Goal: Task Accomplishment & Management: Manage account settings

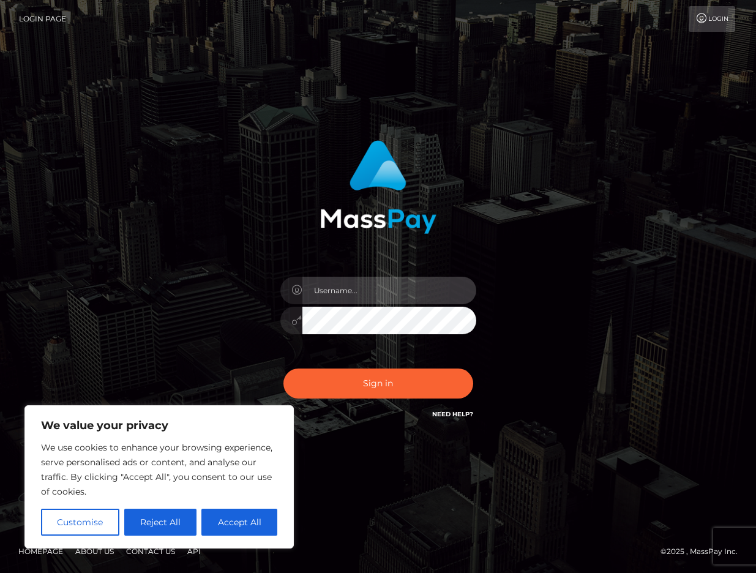
type input "aylin_a0@yahoo.com"
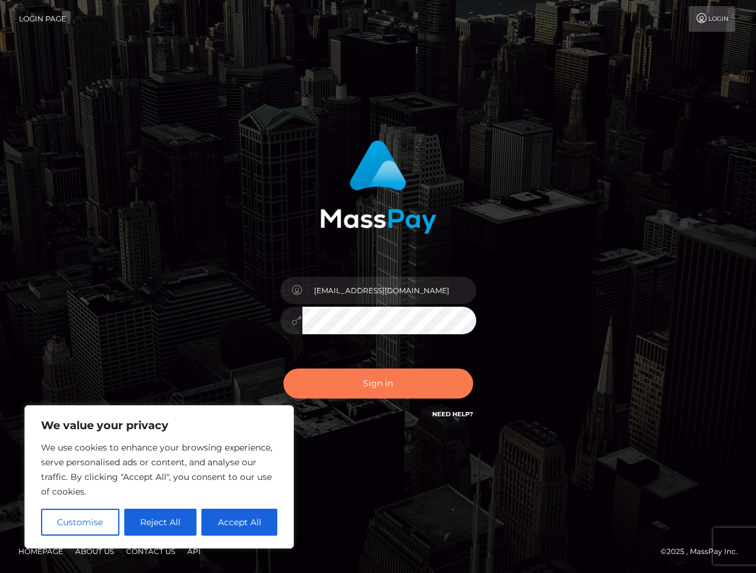
click at [414, 382] on button "Sign in" at bounding box center [378, 383] width 190 height 30
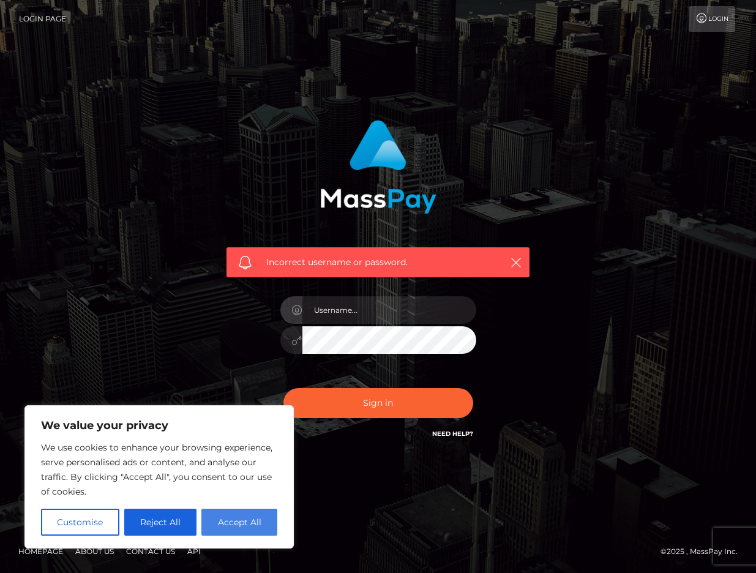
click at [254, 523] on button "Accept All" at bounding box center [239, 521] width 76 height 27
checkbox input "true"
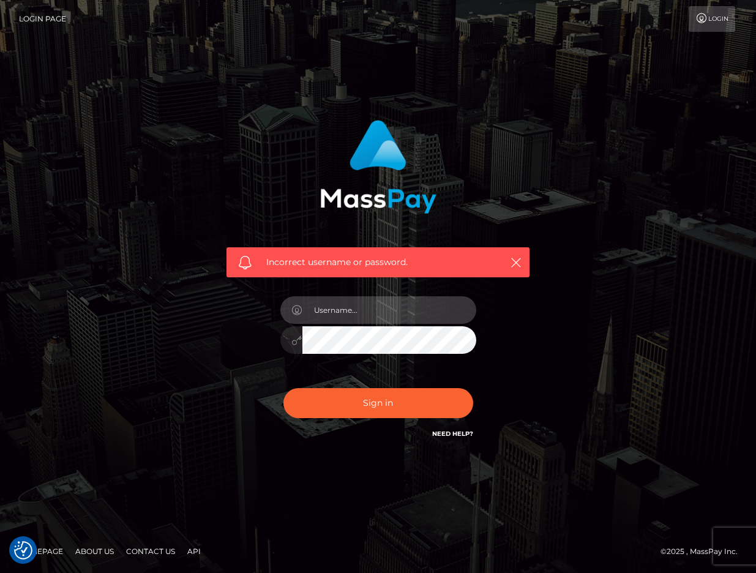
click at [348, 318] on input "text" at bounding box center [389, 310] width 174 height 28
click at [358, 314] on input "text" at bounding box center [389, 310] width 174 height 28
type input "[EMAIL_ADDRESS][DOMAIN_NAME]"
click at [559, 312] on div "Incorrect username or password. aylin_a0@yahoo.com" at bounding box center [377, 287] width 697 height 352
click at [378, 403] on button "Sign in" at bounding box center [378, 403] width 190 height 30
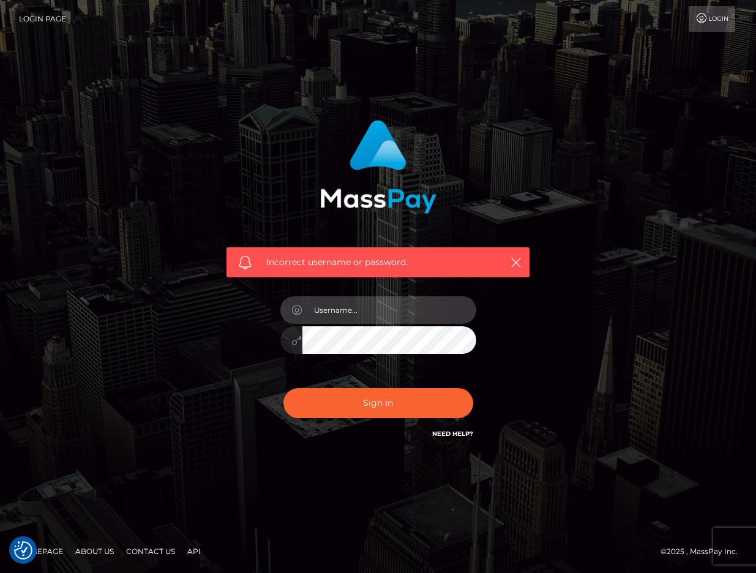
type input "1996-11-12"
click at [378, 403] on button "Sign in" at bounding box center [378, 403] width 190 height 30
type input "YXlsaW5fYTBAeWFob28uY29t"
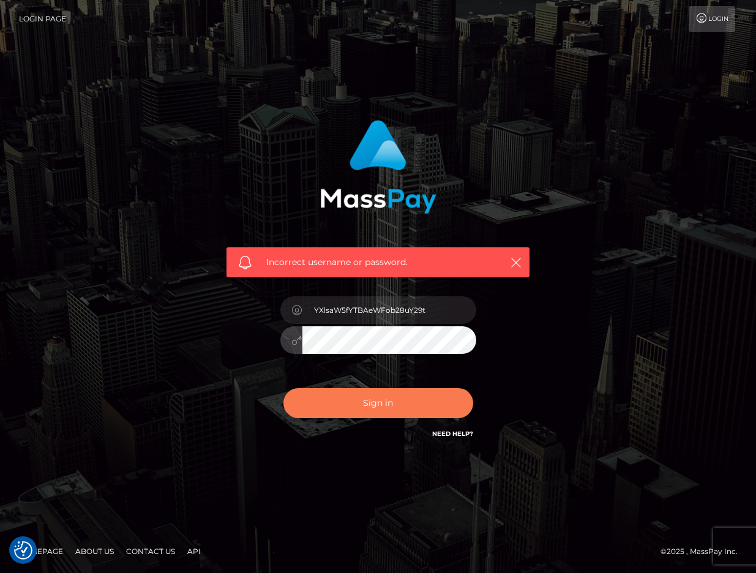
click at [373, 408] on button "Sign in" at bounding box center [378, 403] width 190 height 30
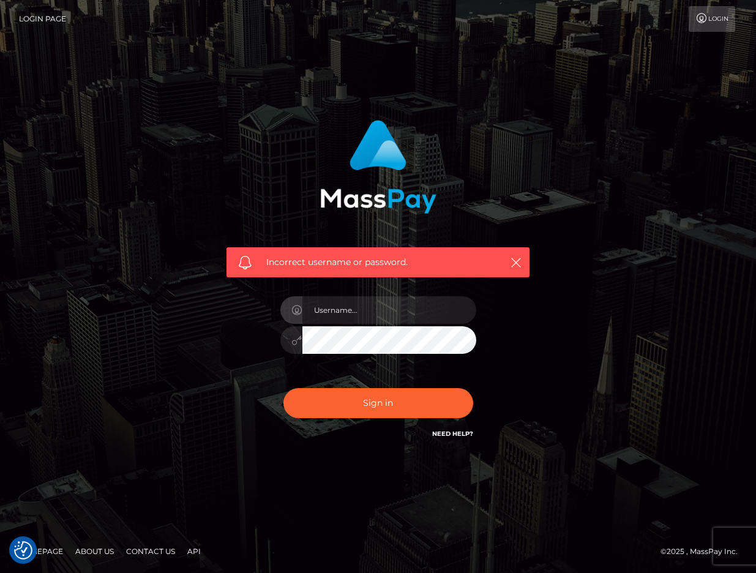
click at [434, 433] on link "Need Help?" at bounding box center [452, 434] width 41 height 8
click at [342, 311] on input "text" at bounding box center [389, 310] width 174 height 28
click at [362, 306] on input "text" at bounding box center [389, 310] width 174 height 28
click at [387, 308] on input "ay" at bounding box center [389, 310] width 174 height 28
type input "aylin_a0@yahoo.com"
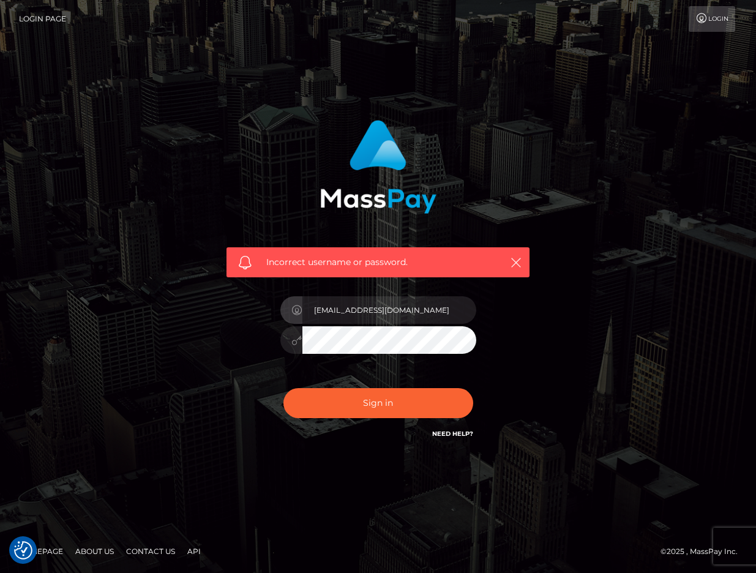
click at [584, 371] on div "Incorrect username or password. aylin_a0@yahoo.com" at bounding box center [377, 287] width 697 height 352
click at [378, 403] on button "Sign in" at bounding box center [378, 403] width 190 height 30
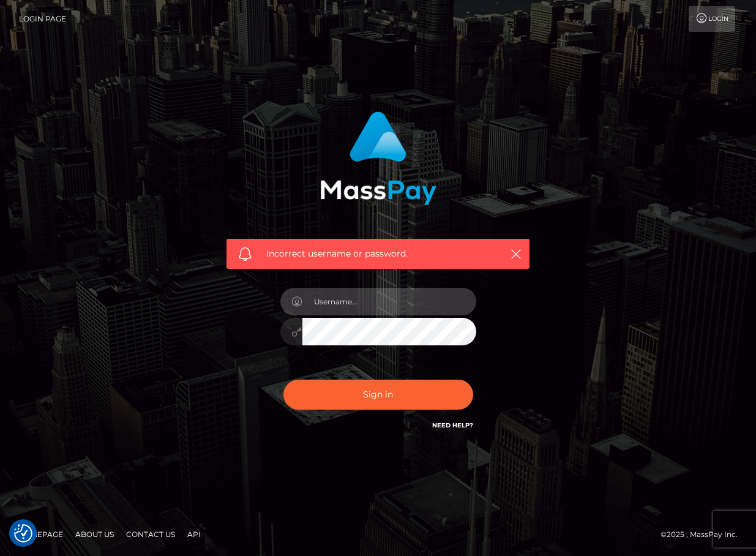
type input "aylin_a0@yahoo.com"
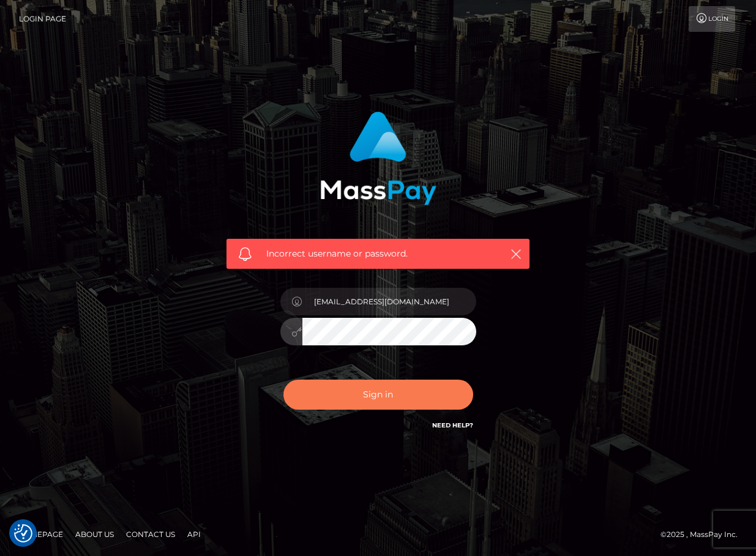
click at [392, 398] on button "Sign in" at bounding box center [378, 394] width 190 height 30
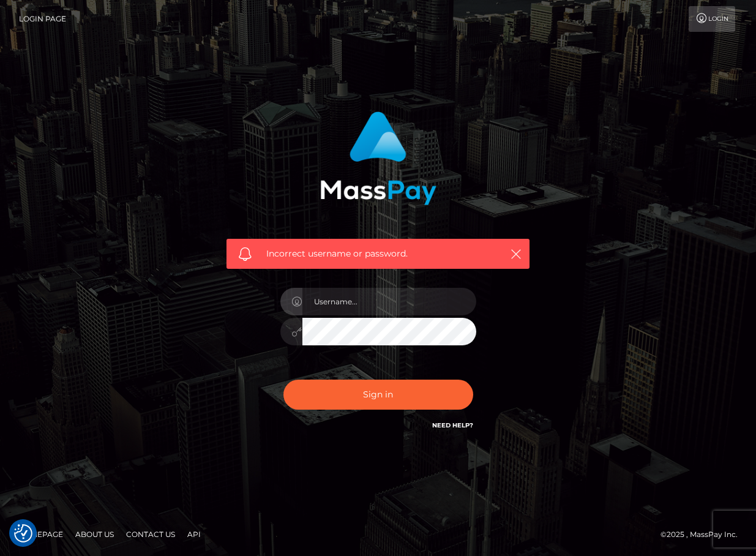
click at [612, 406] on div "Incorrect username or password." at bounding box center [377, 278] width 697 height 352
click at [332, 301] on input "text" at bounding box center [389, 302] width 174 height 28
type input "YXlsaW5fYTBAeWFob28uY29t"
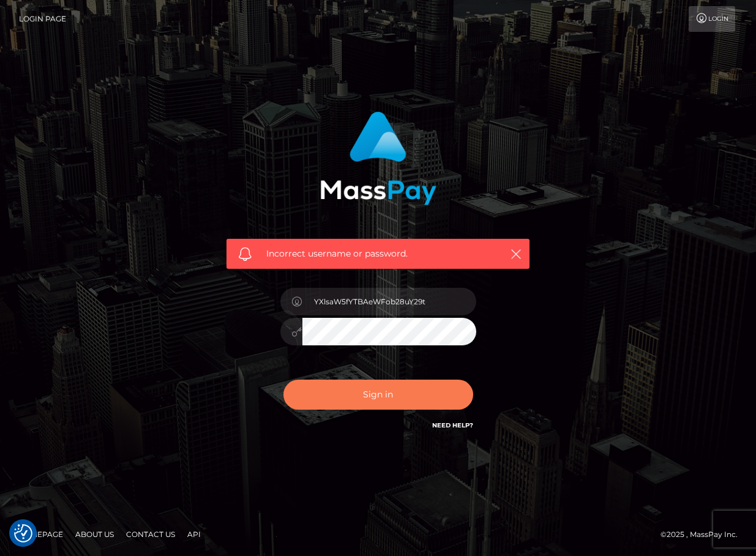
click at [407, 387] on button "Sign in" at bounding box center [378, 394] width 190 height 30
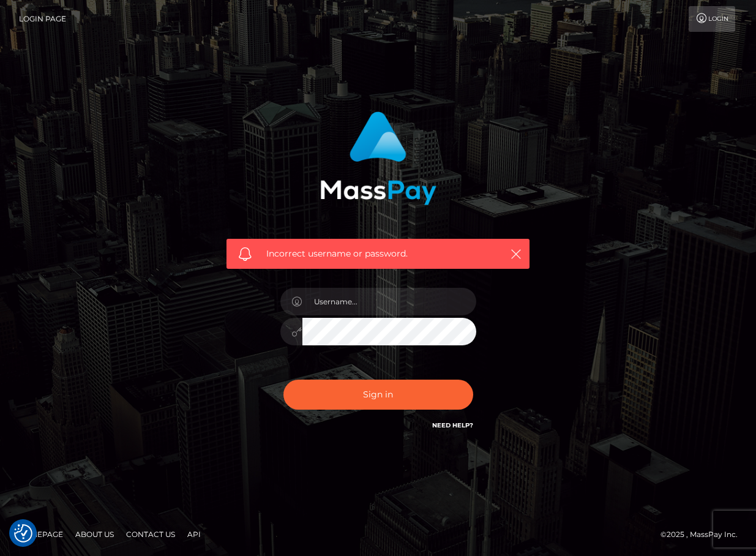
click at [524, 296] on div "Incorrect username or password." at bounding box center [377, 272] width 321 height 340
click at [731, 25] on link "Login" at bounding box center [711, 19] width 46 height 26
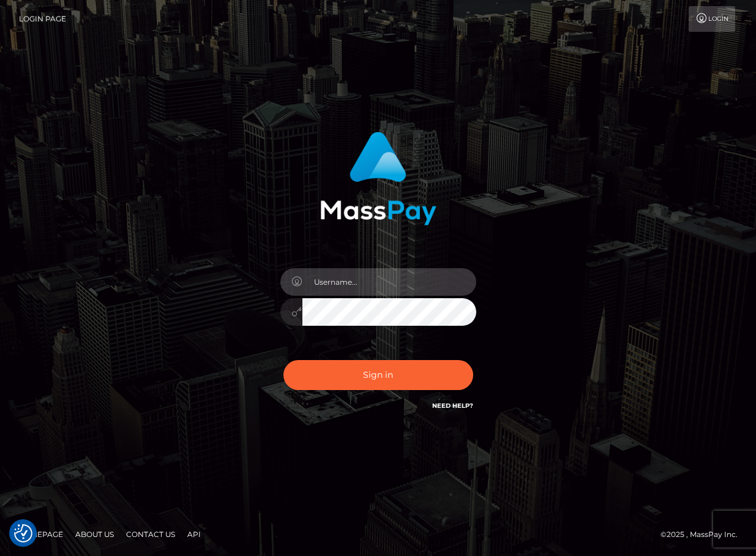
click at [456, 284] on input "text" at bounding box center [389, 282] width 174 height 28
click at [402, 283] on input "text" at bounding box center [389, 282] width 174 height 28
type input "aylin_a0@yahoo.com"
click at [293, 311] on icon at bounding box center [297, 312] width 10 height 10
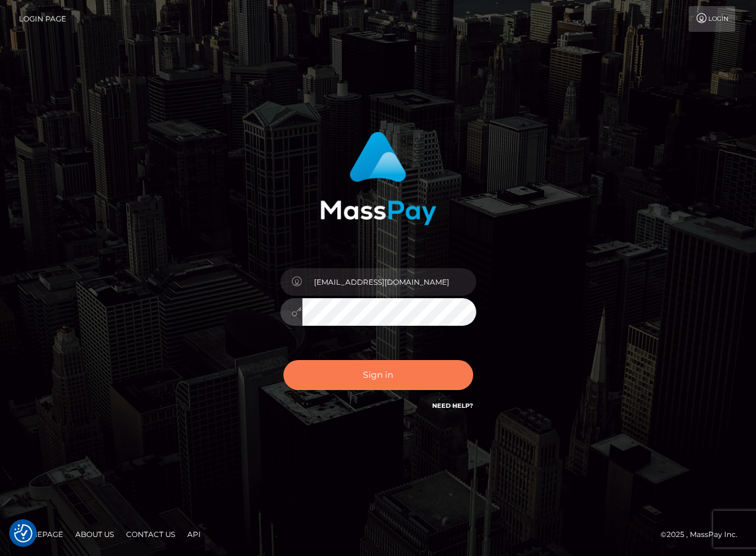
click at [374, 374] on button "Sign in" at bounding box center [378, 375] width 190 height 30
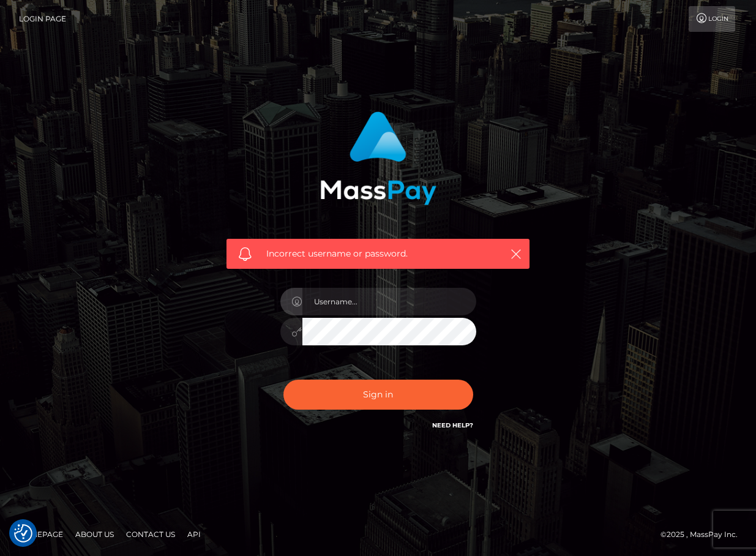
click at [227, 16] on div "Login" at bounding box center [406, 19] width 661 height 26
